Goal: Task Accomplishment & Management: Manage account settings

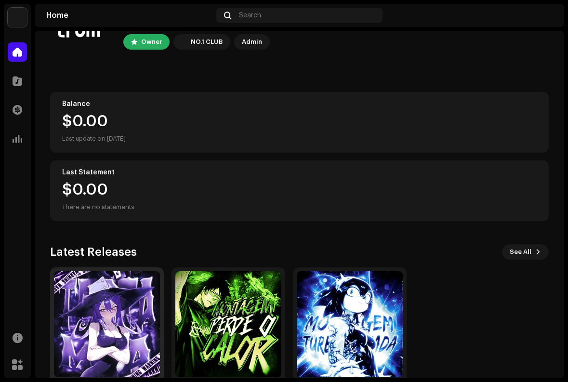
scroll to position [94, 0]
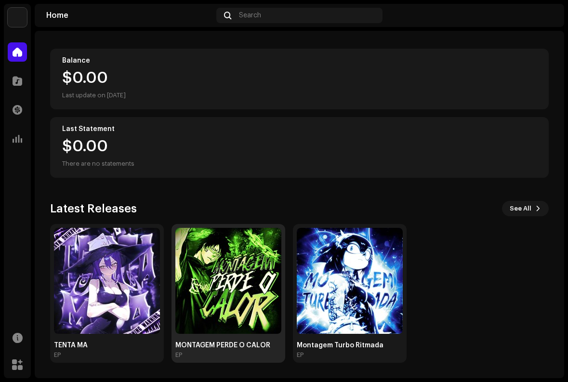
click at [219, 281] on img at bounding box center [228, 281] width 106 height 106
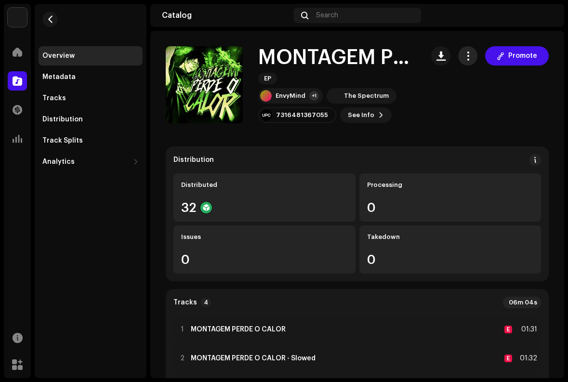
click at [470, 52] on button "button" at bounding box center [467, 55] width 19 height 19
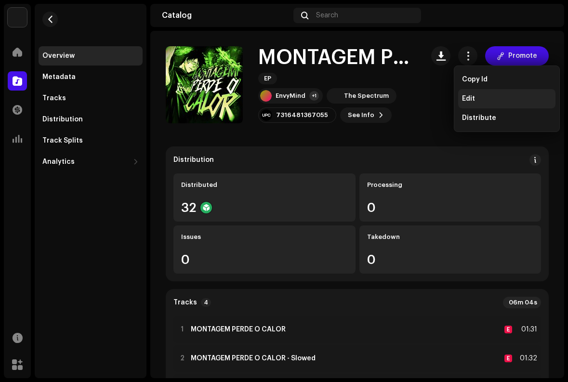
click at [472, 96] on span "Edit" at bounding box center [468, 99] width 13 height 8
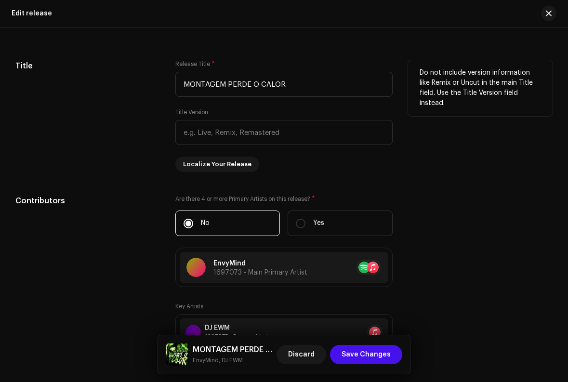
scroll to position [867, 0]
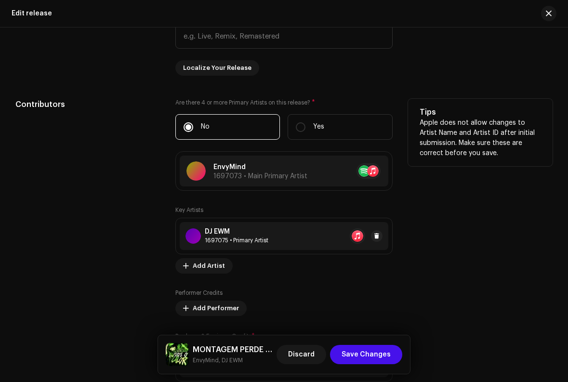
click at [231, 235] on div "DJ EWM" at bounding box center [237, 232] width 64 height 8
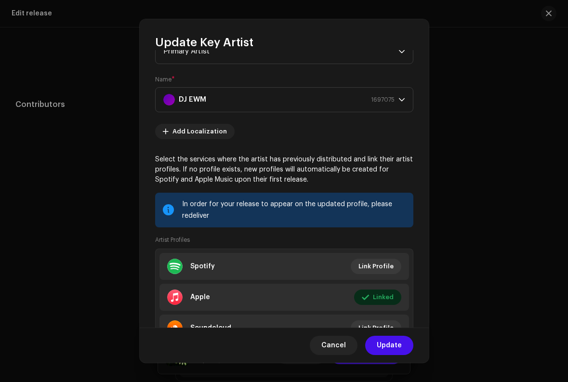
scroll to position [83, 0]
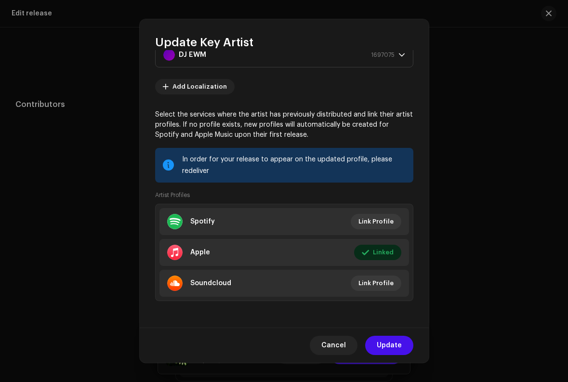
click at [155, 360] on div "Cancel Update" at bounding box center [284, 344] width 289 height 35
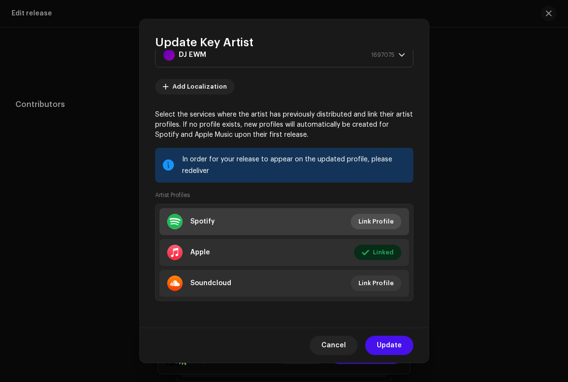
click at [369, 224] on span "Link Profile" at bounding box center [375, 221] width 35 height 19
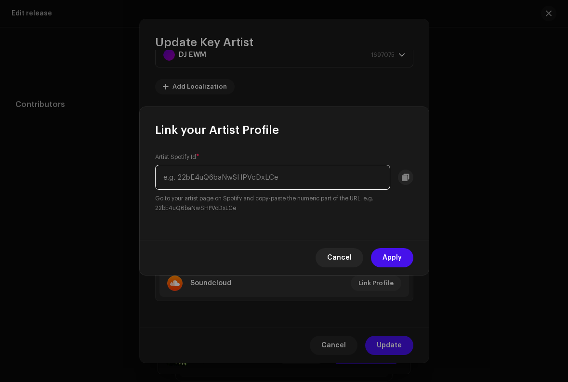
paste input "https://open.spotify.com/artist/7xF3OKJd2LXKKQroureWm7?si=xlafj7QoQM6EV4qI7qVnoQ"
drag, startPoint x: 182, startPoint y: 177, endPoint x: 52, endPoint y: 177, distance: 129.1
click at [52, 177] on div "Link your Artist Profile Artist Spotify Id * https://open.spotify.com/artist/7x…" at bounding box center [284, 191] width 568 height 382
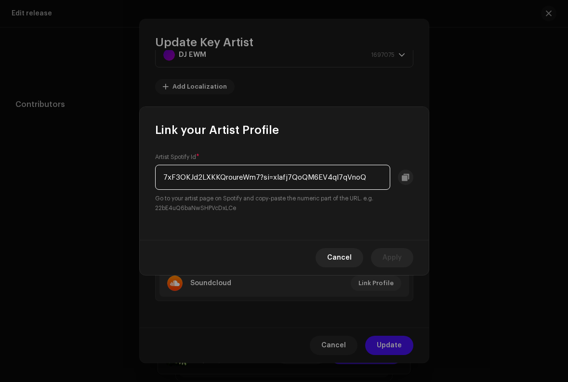
drag, startPoint x: 366, startPoint y: 179, endPoint x: 259, endPoint y: 170, distance: 107.8
click at [259, 170] on input "7xF3OKJd2LXKKQroureWm7?si=xlafj7QoQM6EV4qI7qVnoQ" at bounding box center [272, 177] width 235 height 25
type input "7xF3OKJd2LXKKQroureWm7"
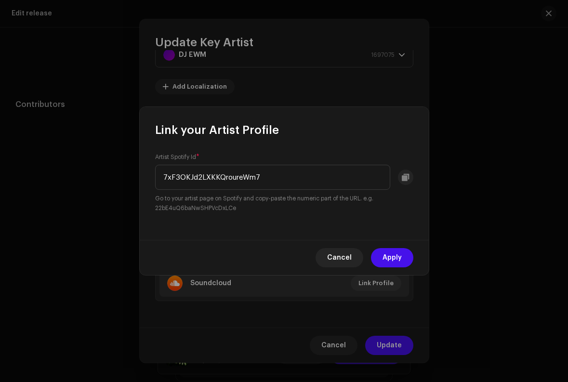
click at [272, 222] on div "Artist Spotify Id * 7xF3OKJd2LXKKQroureWm7 Go to your artist page on Spotify an…" at bounding box center [284, 189] width 289 height 102
click at [393, 258] on span "Apply" at bounding box center [391, 257] width 19 height 19
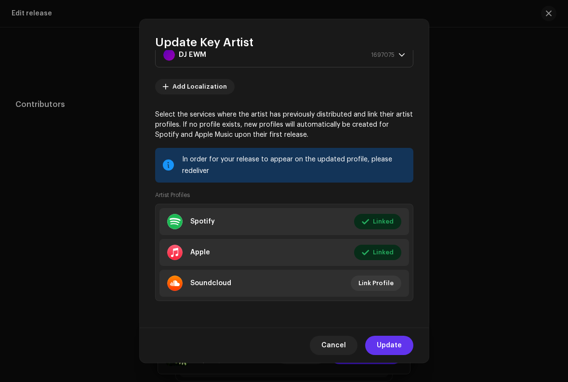
click at [381, 345] on span "Update" at bounding box center [389, 345] width 25 height 19
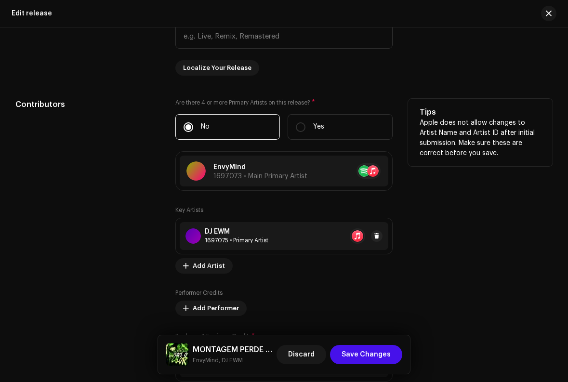
click at [235, 241] on div "1697075 • Primary Artist" at bounding box center [237, 240] width 64 height 8
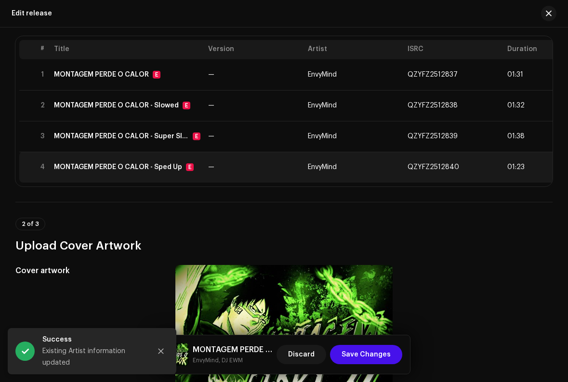
scroll to position [96, 0]
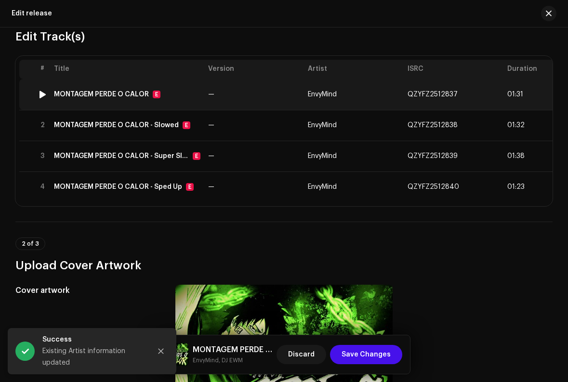
click at [184, 99] on td "MONTAGEM PERDE O CALOR E" at bounding box center [127, 94] width 154 height 31
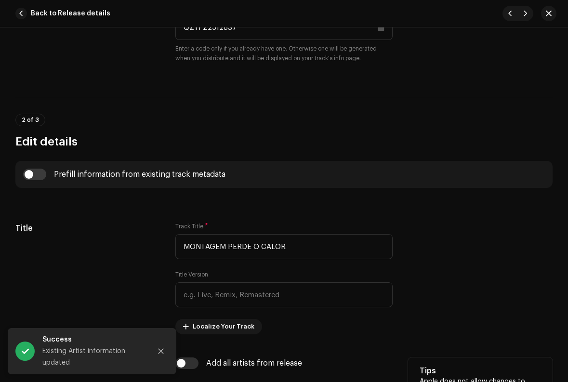
scroll to position [530, 0]
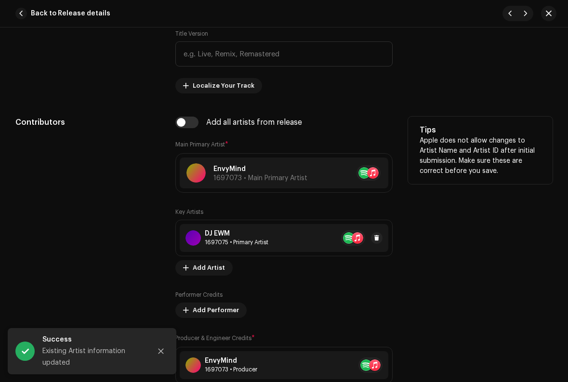
click at [216, 233] on div "DJ EWM" at bounding box center [237, 234] width 64 height 8
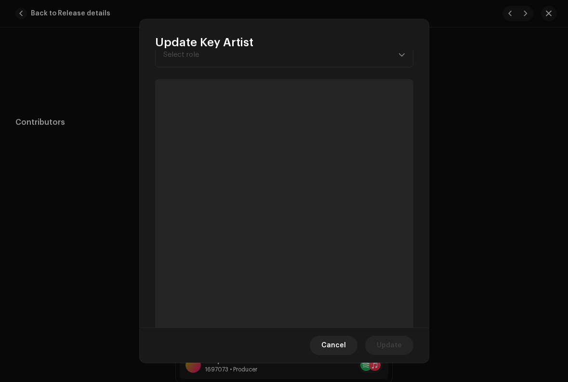
scroll to position [65, 0]
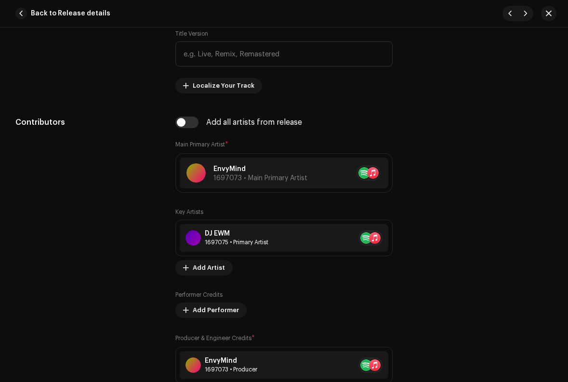
drag, startPoint x: 101, startPoint y: 258, endPoint x: 115, endPoint y: 175, distance: 84.0
click at [100, 258] on div "Update Key Artist Role * Primary Artist Name * DJ EWM 1697075 Add Localization …" at bounding box center [284, 191] width 568 height 382
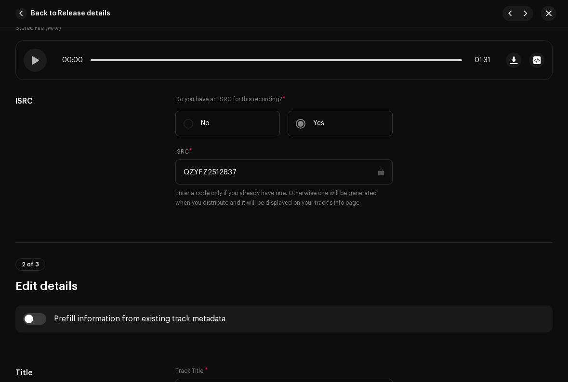
scroll to position [0, 0]
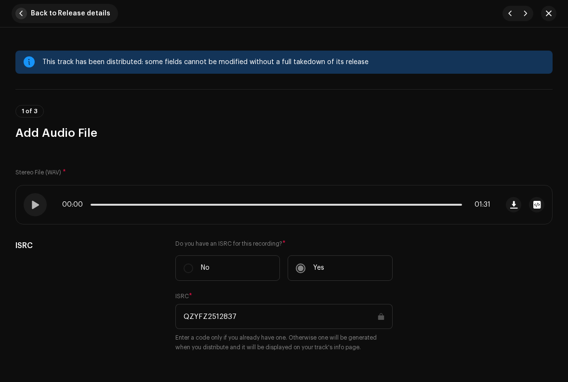
click at [53, 19] on span "Back to Release details" at bounding box center [70, 13] width 79 height 19
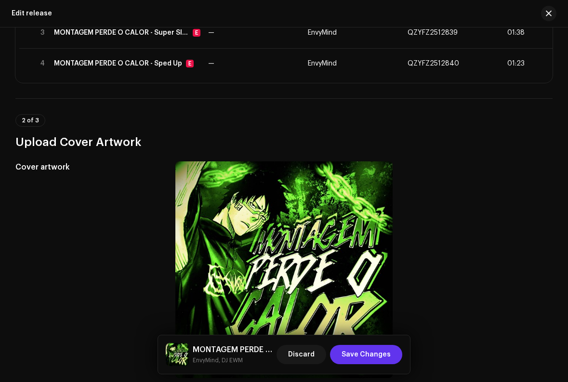
scroll to position [433, 0]
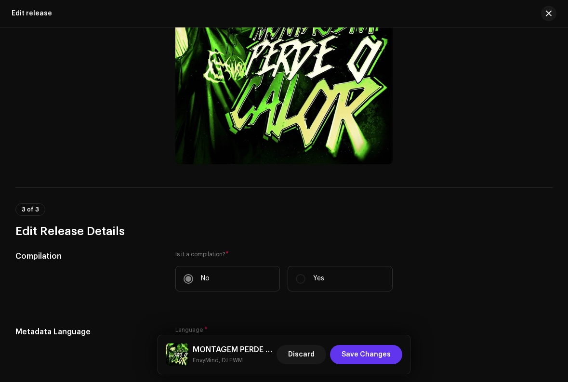
click at [373, 352] on span "Save Changes" at bounding box center [365, 354] width 49 height 19
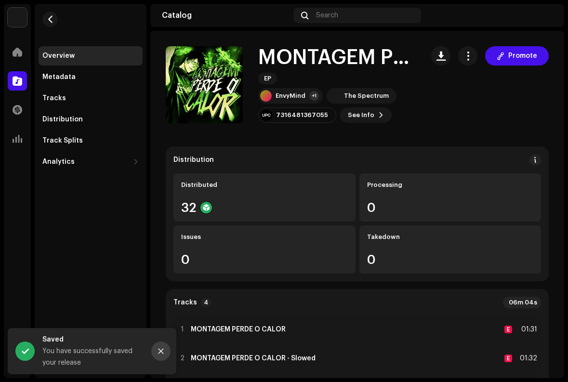
click at [158, 353] on icon "Close" at bounding box center [160, 351] width 7 height 7
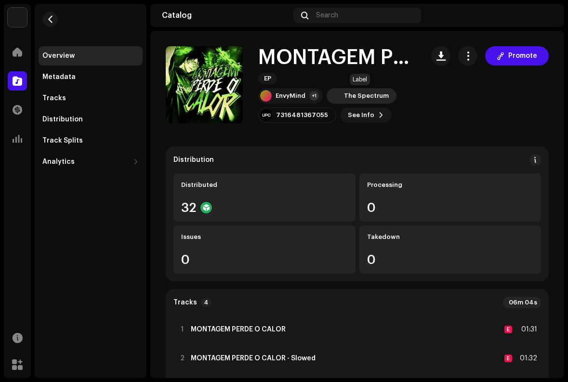
click at [358, 99] on div "The Spectrum" at bounding box center [366, 96] width 45 height 8
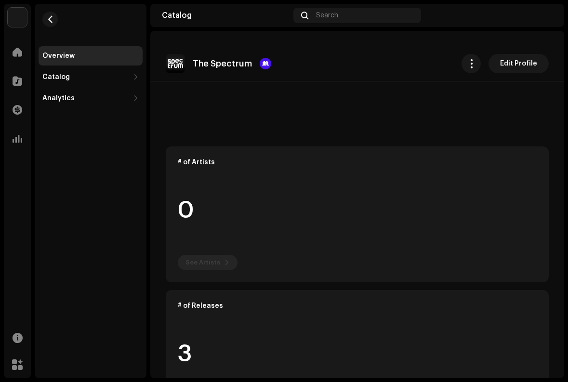
scroll to position [248, 0]
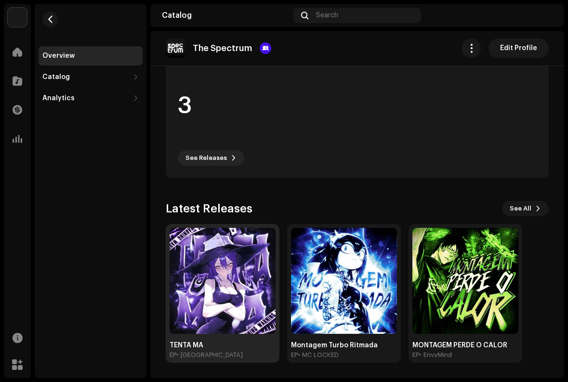
click at [221, 271] on img at bounding box center [223, 281] width 106 height 106
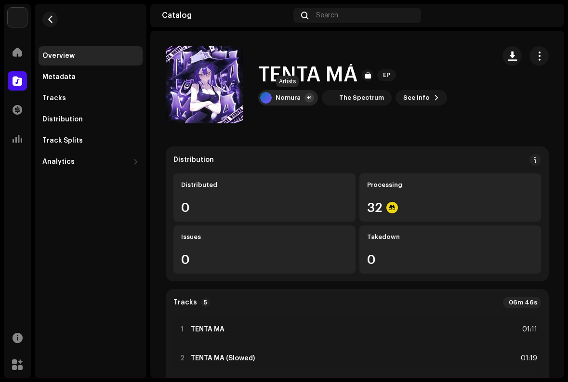
click at [304, 98] on div "+1" at bounding box center [309, 98] width 10 height 10
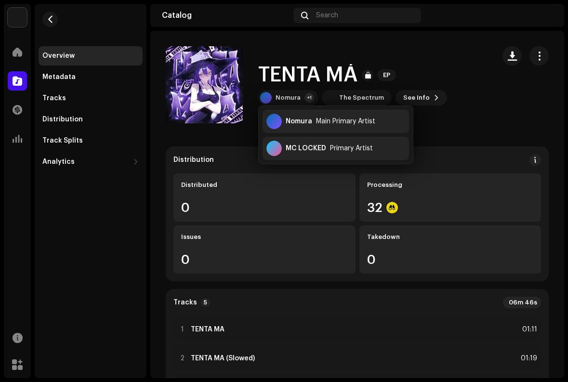
click at [214, 150] on div "Distribution Distributed 0 Processing 32 Issues 0 Takedown 0" at bounding box center [357, 213] width 383 height 135
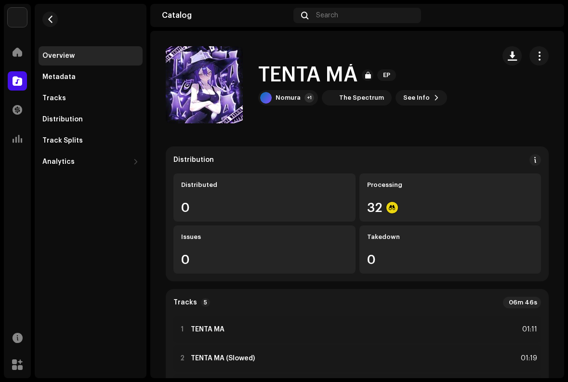
scroll to position [241, 0]
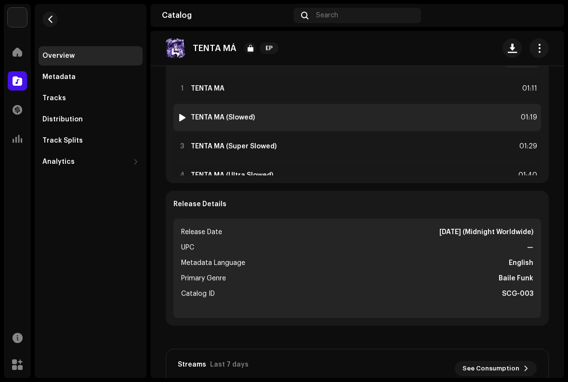
click at [183, 115] on div at bounding box center [182, 118] width 7 height 8
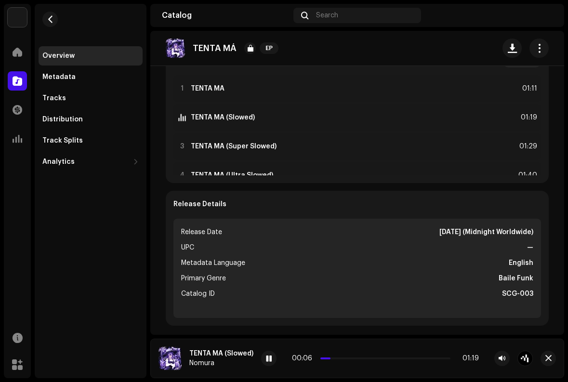
click at [257, 331] on div "Distribution Distributed 0 Processing 32 Issues 0 Takedown 0 Tracks 5 06m 46s 1…" at bounding box center [357, 324] width 383 height 836
click at [545, 358] on span "button" at bounding box center [548, 358] width 6 height 8
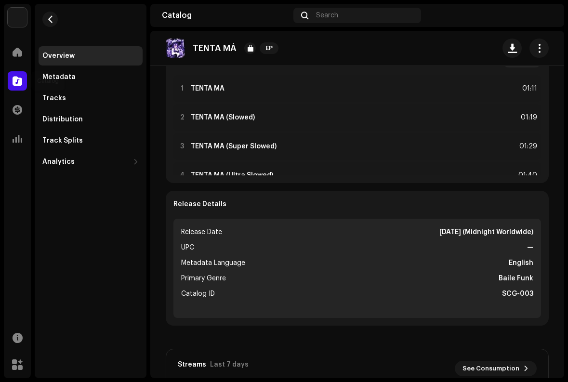
click at [16, 84] on span at bounding box center [18, 81] width 10 height 8
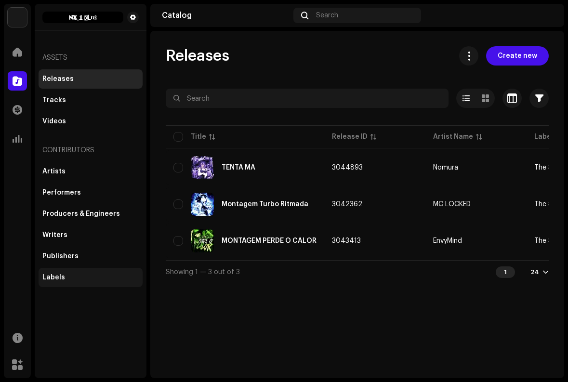
click at [57, 273] on div "Labels" at bounding box center [91, 277] width 104 height 19
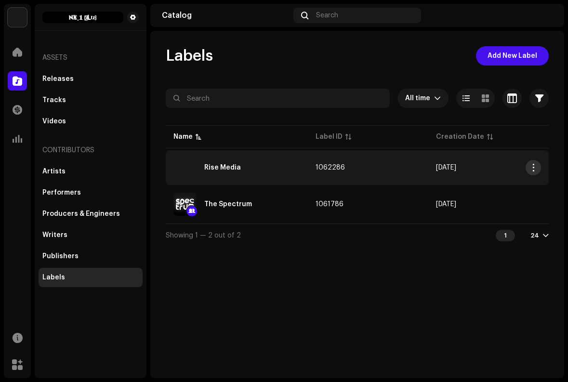
click at [534, 164] on span "button" at bounding box center [533, 168] width 7 height 8
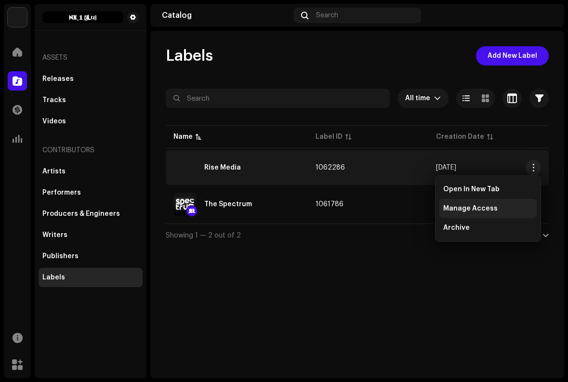
click at [470, 208] on span "Manage Access" at bounding box center [470, 209] width 54 height 8
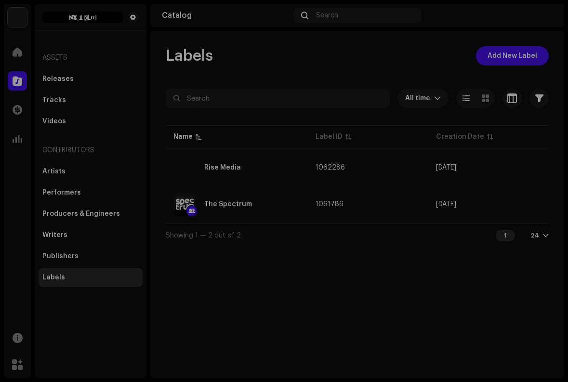
click at [263, 70] on div "Rise Media Label Portal Invite Member Member Email Last Active Status No member…" at bounding box center [284, 191] width 568 height 382
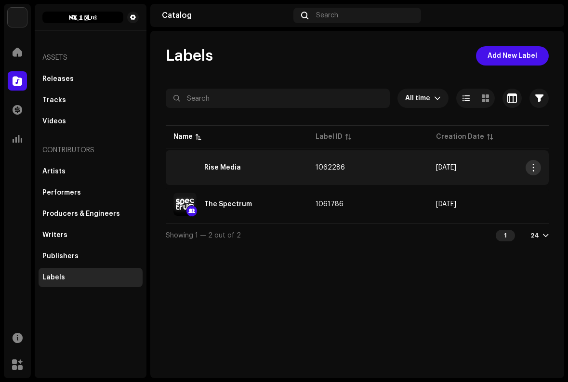
click at [531, 169] on span "button" at bounding box center [533, 168] width 7 height 8
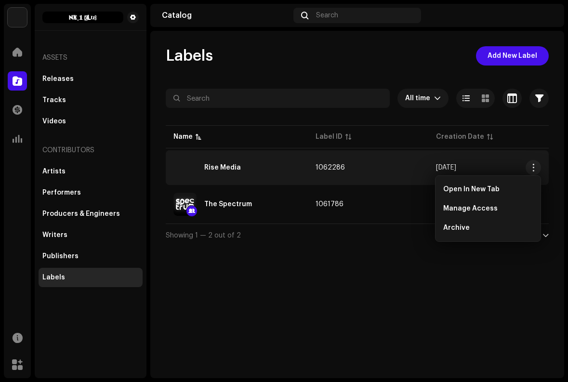
click at [299, 260] on div "Labels Add New Label All time Selected 0 Select all Options Filters Archive sta…" at bounding box center [357, 204] width 414 height 347
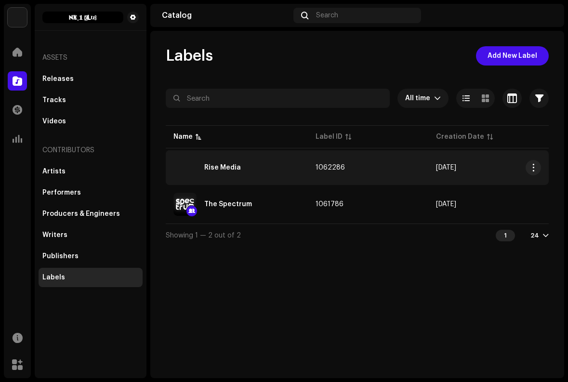
click at [264, 173] on div "Rise Media" at bounding box center [236, 167] width 127 height 23
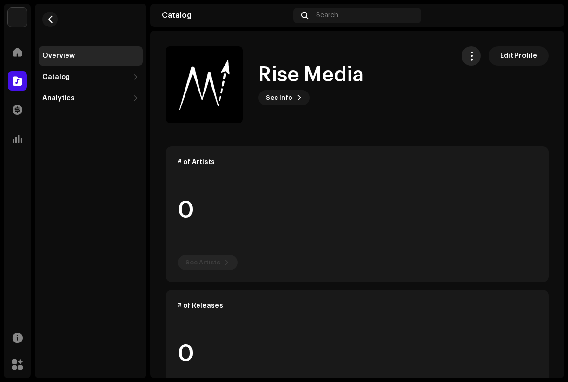
click at [473, 56] on button "button" at bounding box center [470, 55] width 19 height 19
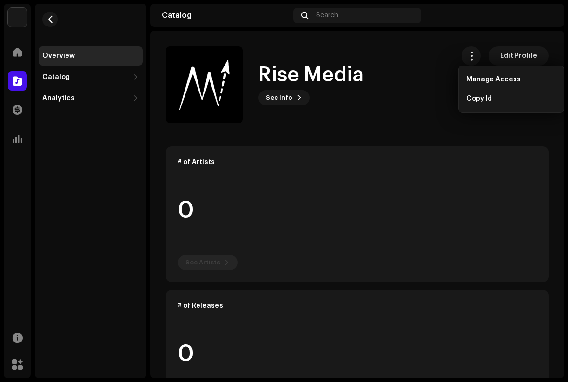
click at [413, 101] on div "Rise Media See Info Edit Profile" at bounding box center [306, 84] width 280 height 77
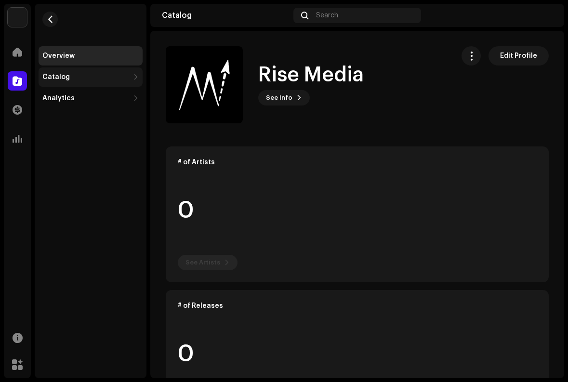
click at [73, 72] on div "Catalog" at bounding box center [91, 76] width 104 height 19
click at [70, 75] on div "Catalog" at bounding box center [85, 77] width 87 height 8
click at [51, 17] on span "button" at bounding box center [50, 19] width 7 height 8
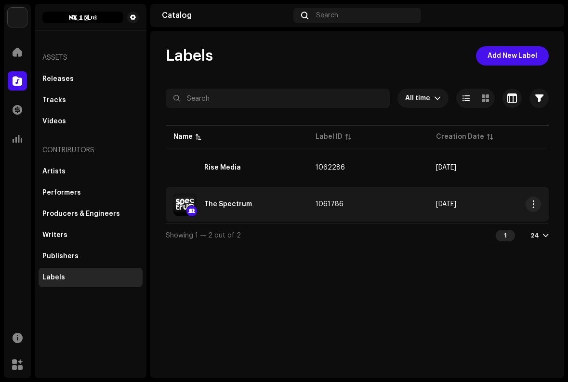
click at [229, 208] on div "The Spectrum" at bounding box center [236, 204] width 127 height 23
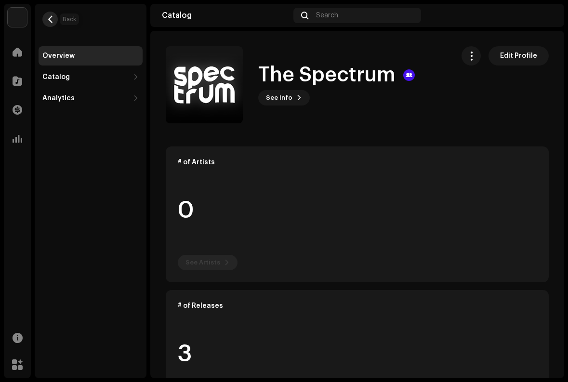
click at [47, 18] on span "button" at bounding box center [50, 19] width 7 height 8
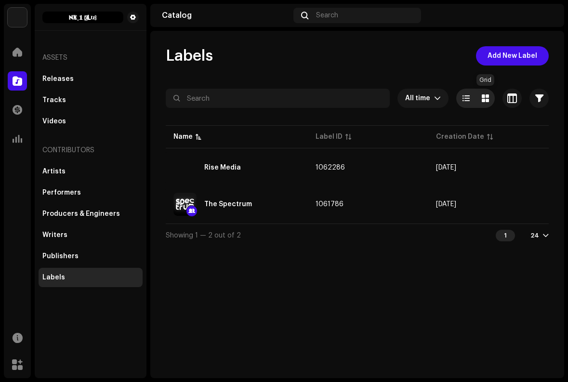
click at [483, 100] on span at bounding box center [485, 98] width 7 height 8
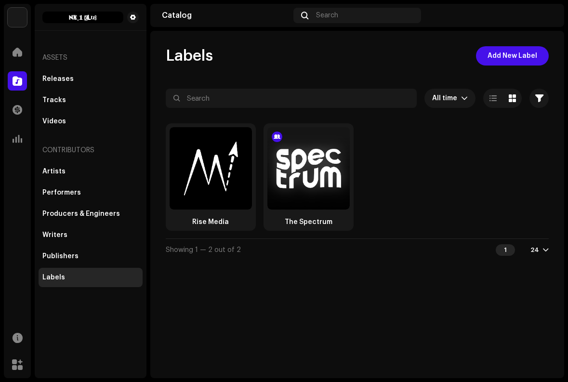
click at [302, 50] on div "Labels Add New Label" at bounding box center [357, 55] width 383 height 19
click at [50, 89] on div "Releases Tracks Videos" at bounding box center [91, 100] width 104 height 62
click at [54, 78] on div "Releases" at bounding box center [57, 79] width 31 height 8
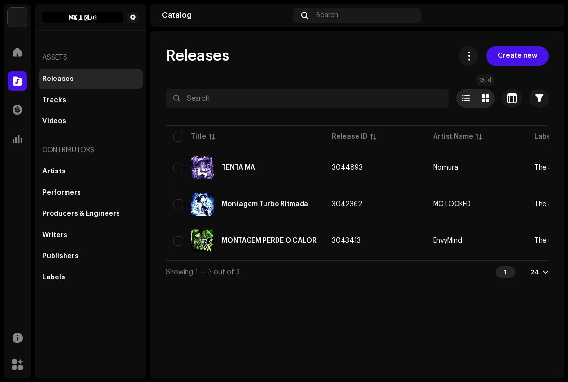
click at [482, 101] on span at bounding box center [485, 98] width 7 height 8
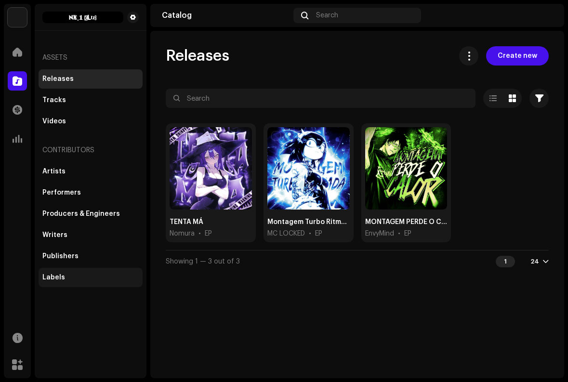
click at [41, 272] on div "Labels" at bounding box center [91, 277] width 104 height 19
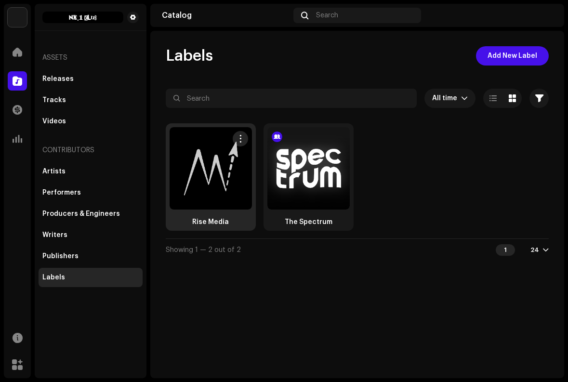
click at [240, 136] on span "button" at bounding box center [239, 139] width 7 height 8
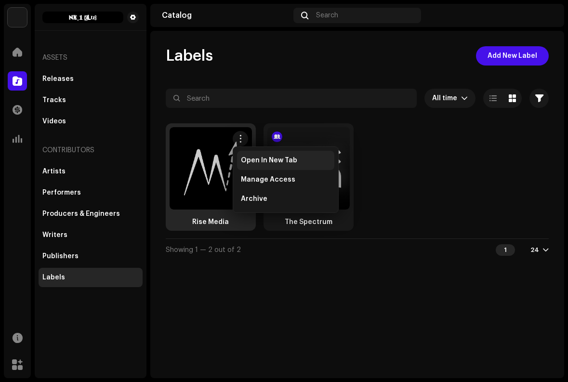
click at [261, 156] on div "Open In New Tab" at bounding box center [285, 160] width 97 height 19
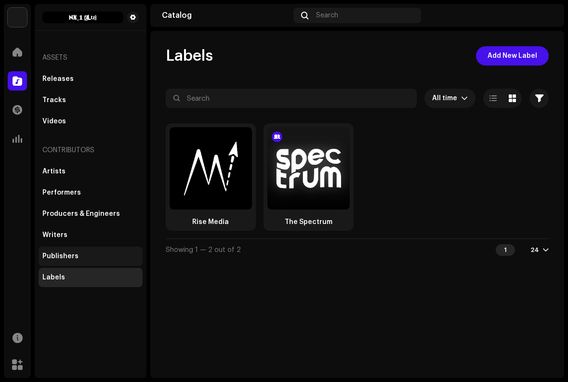
click at [78, 259] on div "Publishers" at bounding box center [90, 256] width 96 height 8
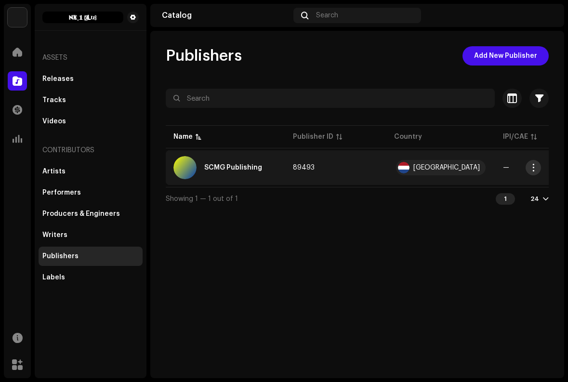
click at [538, 168] on button "button" at bounding box center [532, 167] width 15 height 15
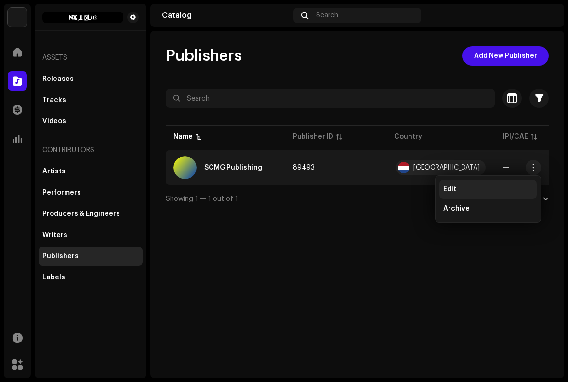
click at [483, 185] on div "Edit" at bounding box center [488, 189] width 90 height 8
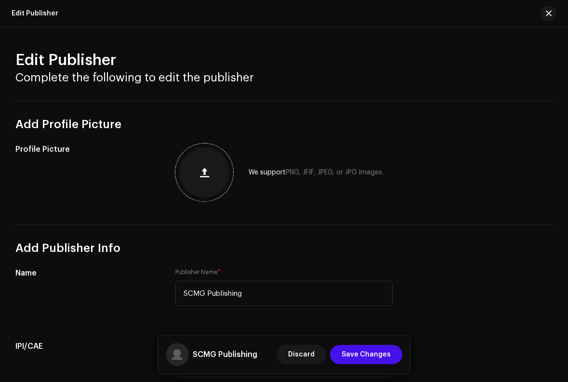
click at [195, 165] on button "button" at bounding box center [204, 172] width 23 height 23
click at [456, 270] on div "Cancel Upload Image" at bounding box center [284, 191] width 568 height 382
click at [206, 175] on span "button" at bounding box center [204, 173] width 9 height 8
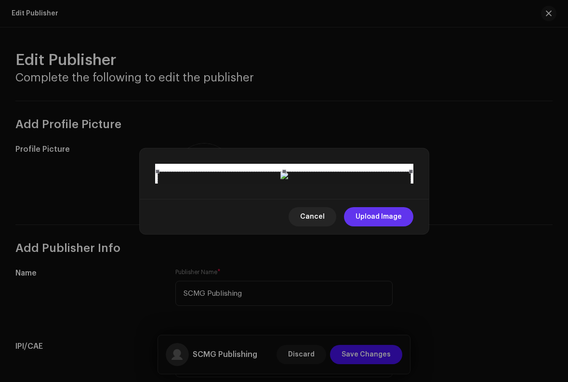
click at [362, 226] on span "Upload Image" at bounding box center [378, 216] width 46 height 19
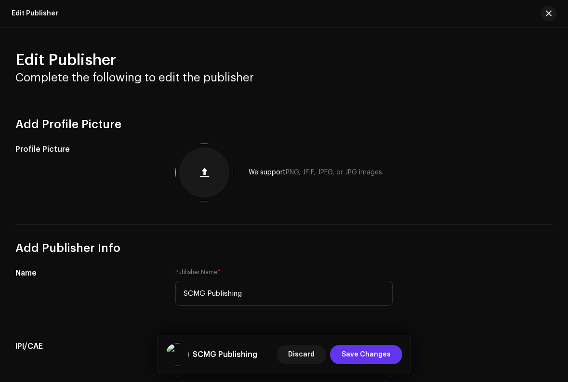
click at [370, 346] on span "Save Changes" at bounding box center [365, 354] width 49 height 19
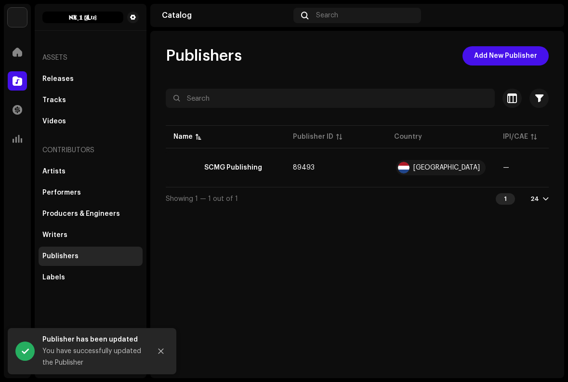
click at [326, 239] on div "Publishers Add New Publisher Selected 0 Select all Options Filters Archive stat…" at bounding box center [357, 204] width 414 height 347
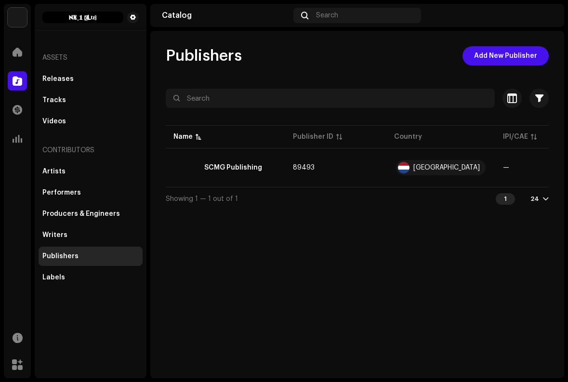
click at [212, 251] on div "Publishers Add New Publisher Selected 0 Select all Options Filters Archive stat…" at bounding box center [357, 204] width 414 height 347
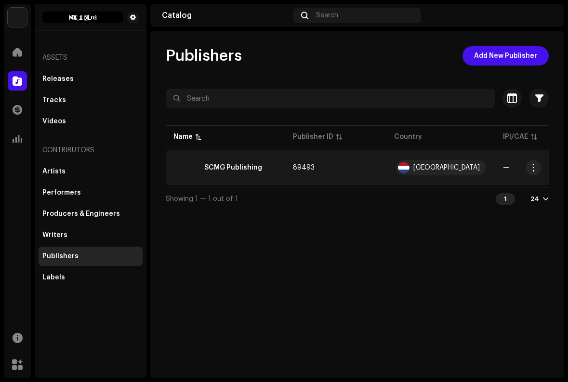
click at [210, 157] on div "SCMG Publishing" at bounding box center [225, 167] width 104 height 23
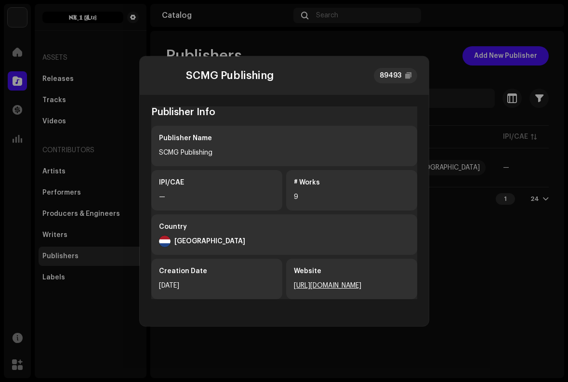
click at [168, 90] on div "SCMG Publishing 89493" at bounding box center [284, 75] width 289 height 39
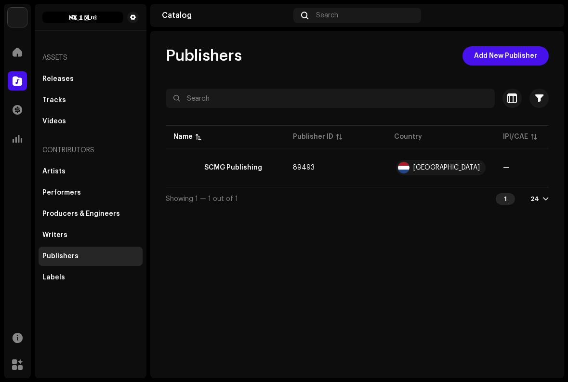
click at [91, 111] on div "SCMG Publishing 89493 Publisher Info Publisher Name SCMG Publishing IPI/CAE — #…" at bounding box center [284, 191] width 568 height 382
click at [190, 283] on div "Publishers Add New Publisher Selected 0 Select all Options Filters Archive stat…" at bounding box center [357, 204] width 414 height 347
click at [26, 227] on div "Home Catalog Transactions Analytics Resources Marketplace" at bounding box center [17, 209] width 27 height 340
click at [60, 237] on div "Writers" at bounding box center [54, 235] width 25 height 8
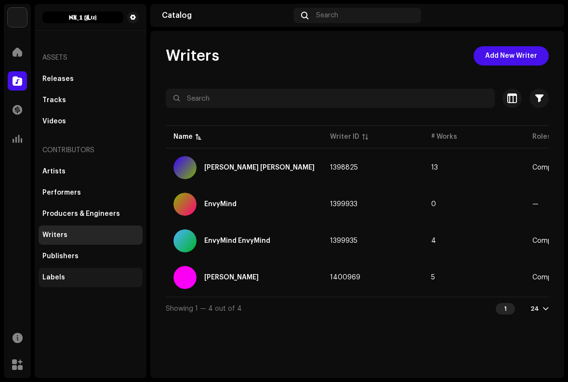
click at [65, 274] on div "Labels" at bounding box center [90, 278] width 96 height 8
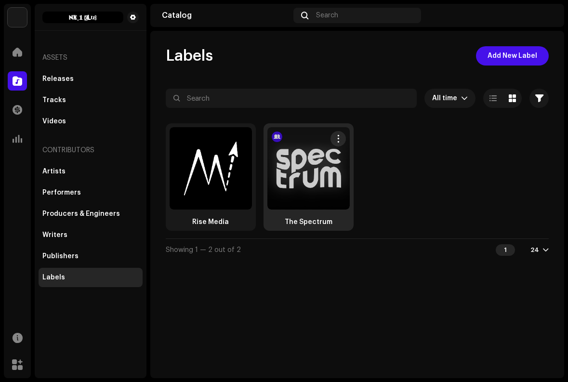
click at [316, 159] on div at bounding box center [308, 168] width 82 height 82
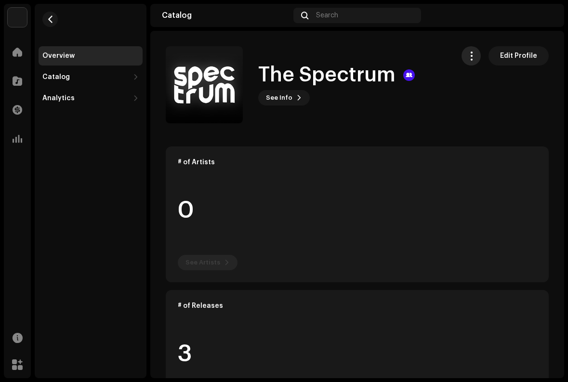
click at [468, 52] on span "button" at bounding box center [471, 56] width 9 height 8
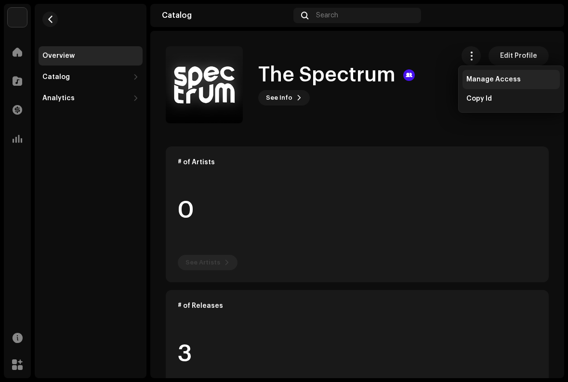
click at [477, 73] on div "Manage Access" at bounding box center [510, 79] width 97 height 19
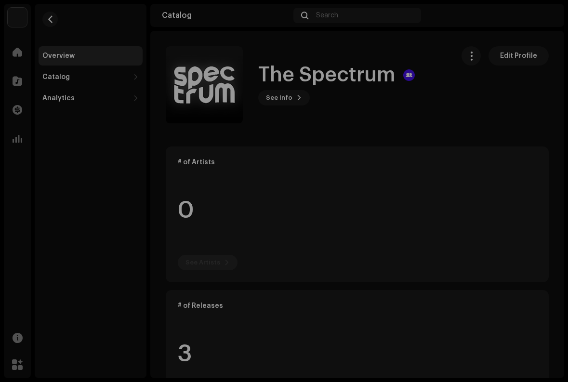
click at [400, 65] on div "The Spectrum Label Portal Invite Member" at bounding box center [284, 191] width 568 height 382
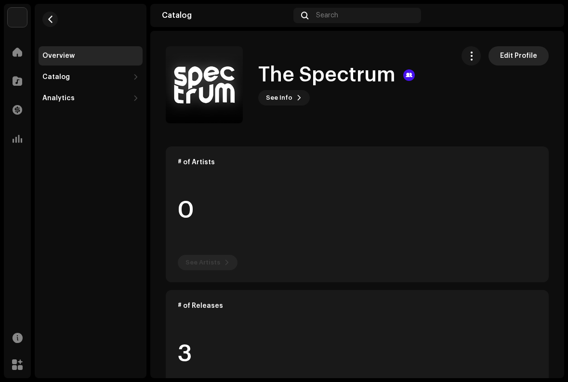
click at [516, 52] on span "Edit Profile" at bounding box center [518, 55] width 37 height 19
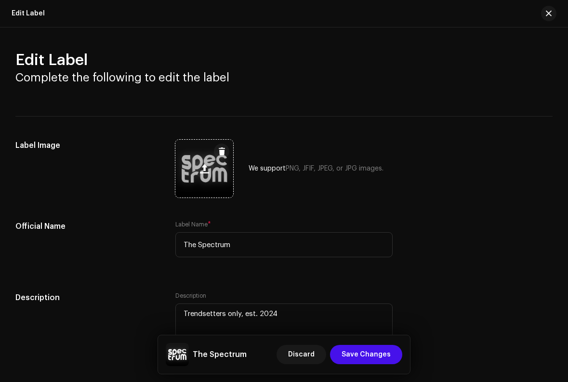
click at [208, 180] on div at bounding box center [204, 169] width 58 height 58
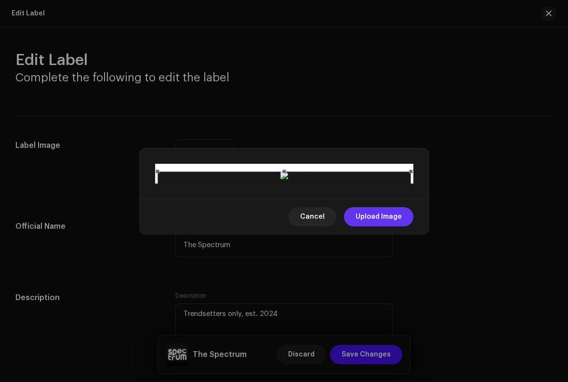
click at [376, 226] on span "Upload Image" at bounding box center [378, 216] width 46 height 19
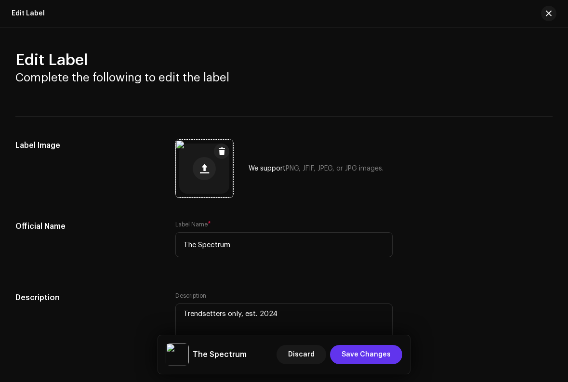
click at [363, 350] on span "Save Changes" at bounding box center [365, 354] width 49 height 19
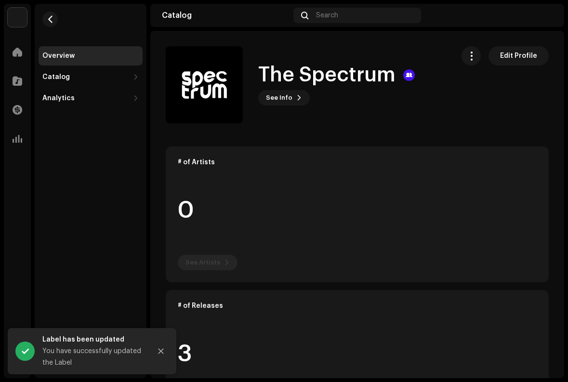
click at [88, 56] on div "Overview" at bounding box center [90, 56] width 96 height 8
click at [53, 23] on span "button" at bounding box center [50, 19] width 7 height 8
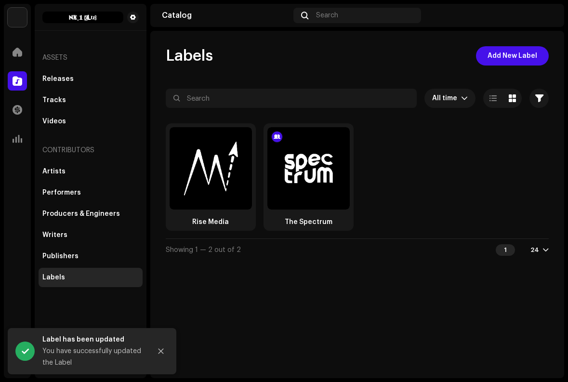
click at [312, 307] on div "Labels Add New Label All time Selected 0 Select all Options Filters Archive sta…" at bounding box center [357, 204] width 414 height 347
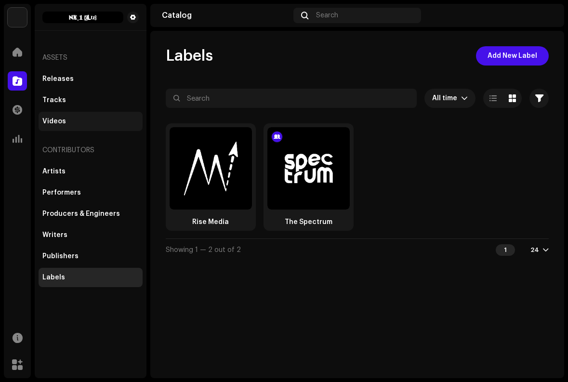
click at [105, 117] on div "Videos" at bounding box center [91, 121] width 104 height 19
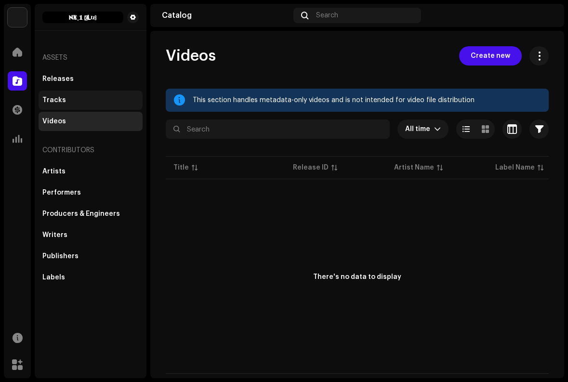
click at [98, 101] on div "Tracks" at bounding box center [90, 100] width 96 height 8
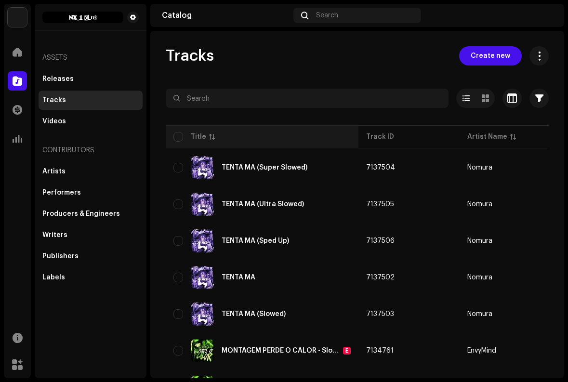
click at [218, 136] on div "Title" at bounding box center [261, 137] width 177 height 10
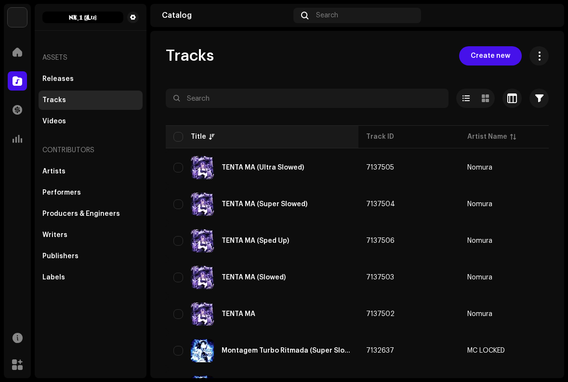
click at [213, 136] on div "Title" at bounding box center [261, 137] width 177 height 10
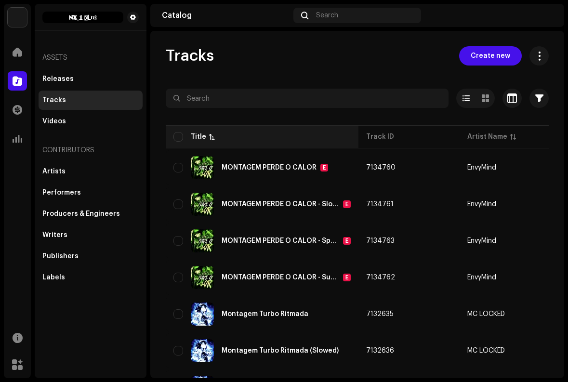
click at [209, 137] on p-sorticon at bounding box center [212, 137] width 6 height 6
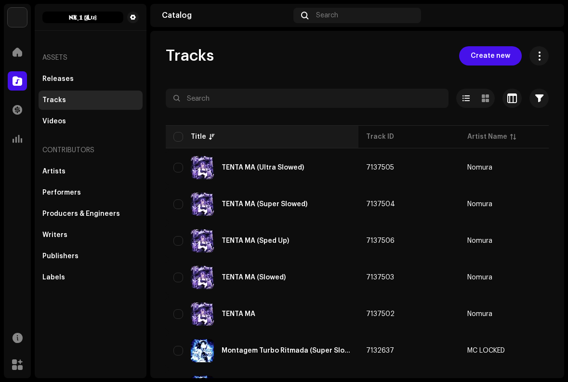
click at [209, 138] on p-sorticon at bounding box center [212, 137] width 6 height 6
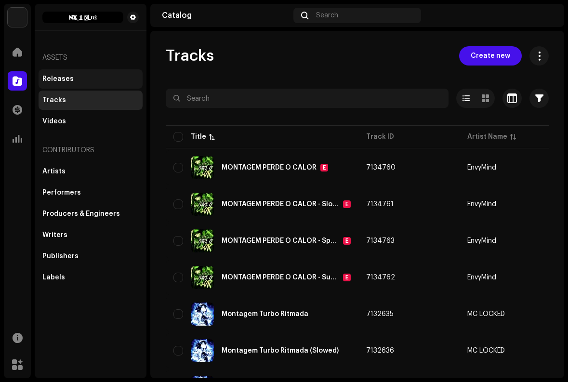
click at [74, 81] on div "Releases" at bounding box center [90, 79] width 96 height 8
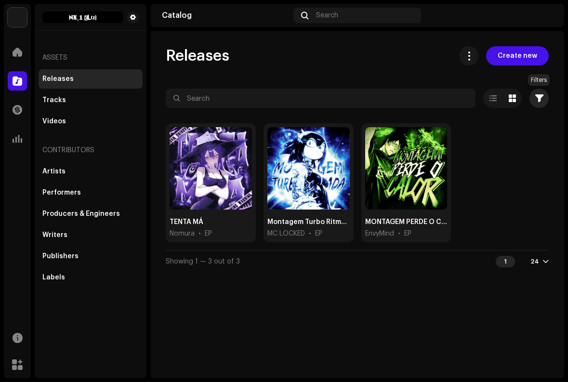
click at [539, 97] on span "button" at bounding box center [539, 98] width 8 height 8
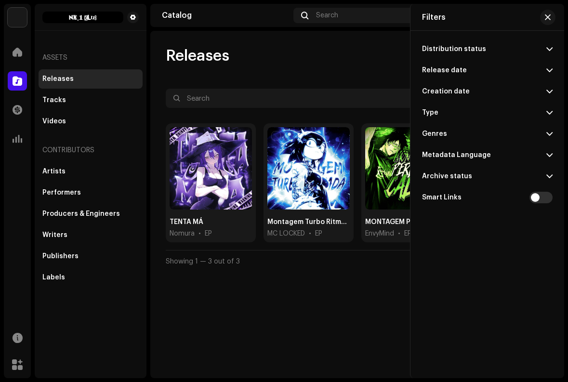
click at [353, 62] on div "Releases Create new" at bounding box center [357, 55] width 383 height 19
click at [549, 16] on span "button" at bounding box center [548, 17] width 6 height 8
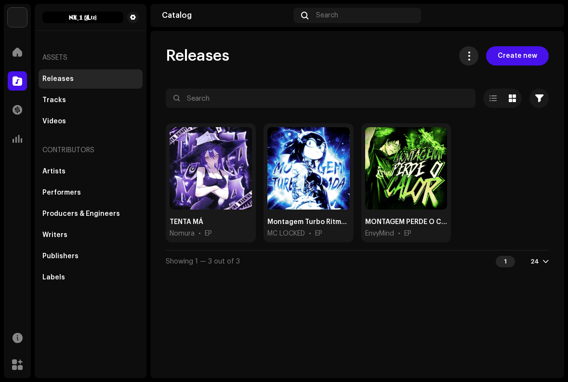
click at [473, 54] on span at bounding box center [468, 56] width 9 height 8
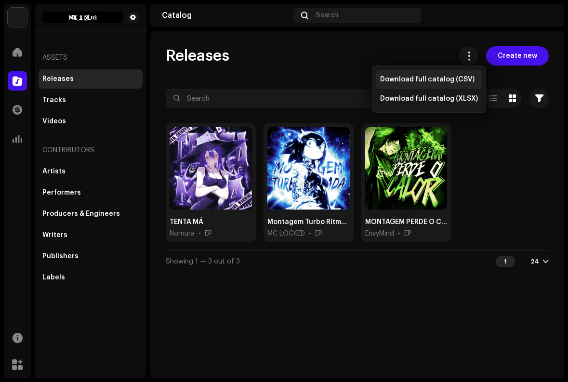
click at [430, 80] on span "Download full catalog (CSV)" at bounding box center [427, 80] width 94 height 8
click at [218, 312] on div "Releases Create new Selected 0 Options Filters Distribution status Never Distri…" at bounding box center [357, 204] width 414 height 347
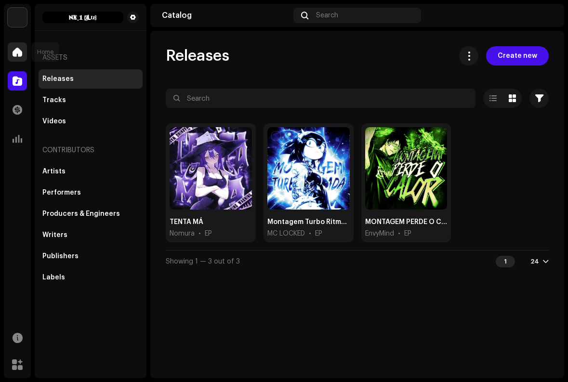
click at [21, 53] on span at bounding box center [18, 52] width 10 height 8
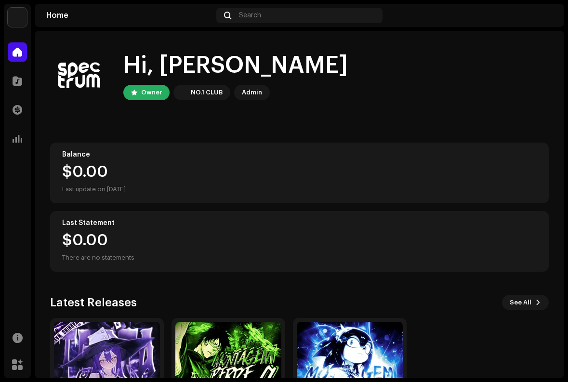
click at [545, 14] on img at bounding box center [544, 15] width 15 height 15
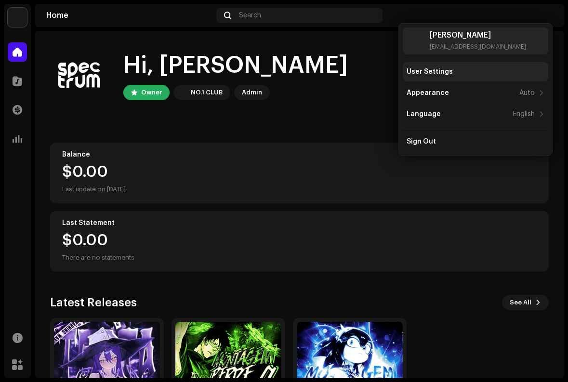
click at [479, 67] on div "User Settings" at bounding box center [475, 71] width 145 height 19
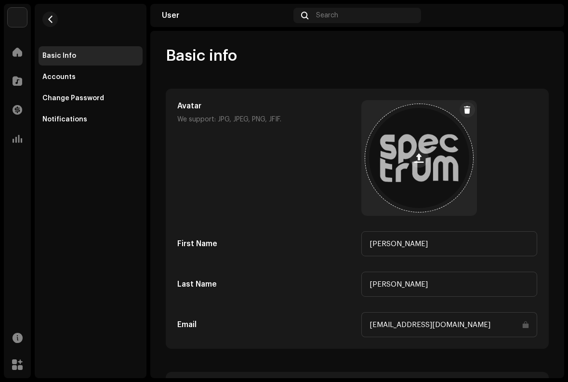
click at [414, 160] on span at bounding box center [418, 158] width 9 height 8
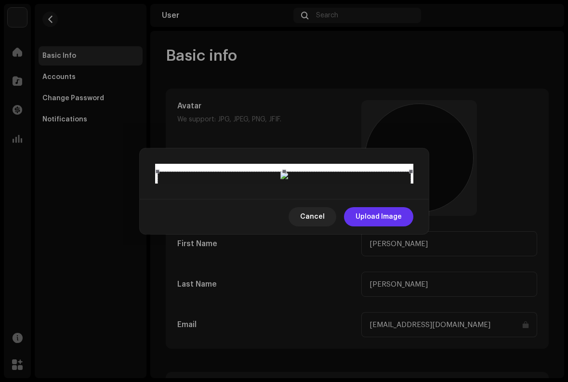
click at [378, 226] on span "Upload Image" at bounding box center [378, 216] width 46 height 19
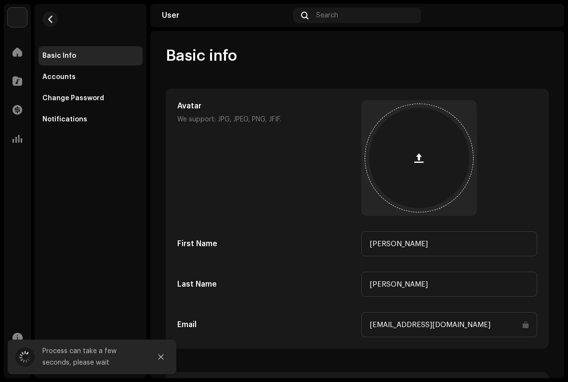
click at [447, 165] on div at bounding box center [419, 158] width 100 height 100
click at [402, 155] on div at bounding box center [419, 158] width 108 height 108
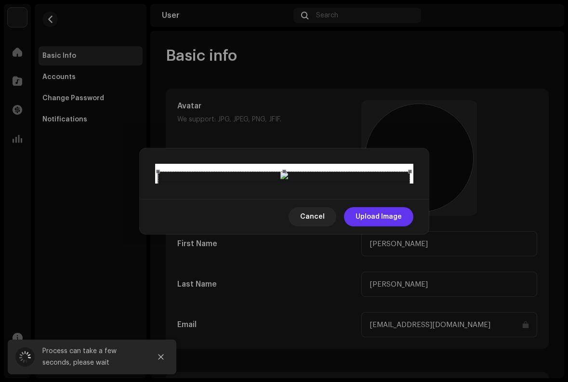
click at [364, 226] on span "Upload Image" at bounding box center [378, 216] width 46 height 19
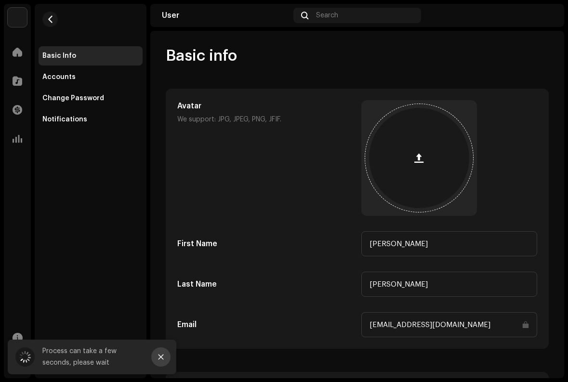
click at [161, 355] on icon "Close" at bounding box center [160, 356] width 7 height 7
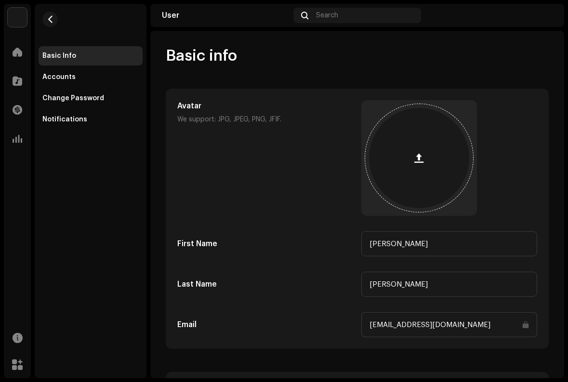
click at [78, 244] on div "Basic Info Accounts Change Password Notifications" at bounding box center [91, 191] width 112 height 374
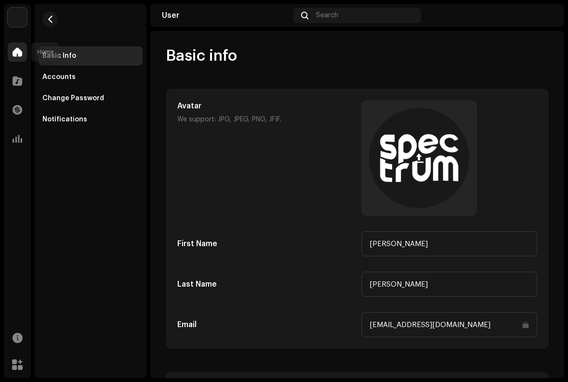
click at [23, 46] on div at bounding box center [17, 51] width 19 height 19
